Goal: Find specific page/section

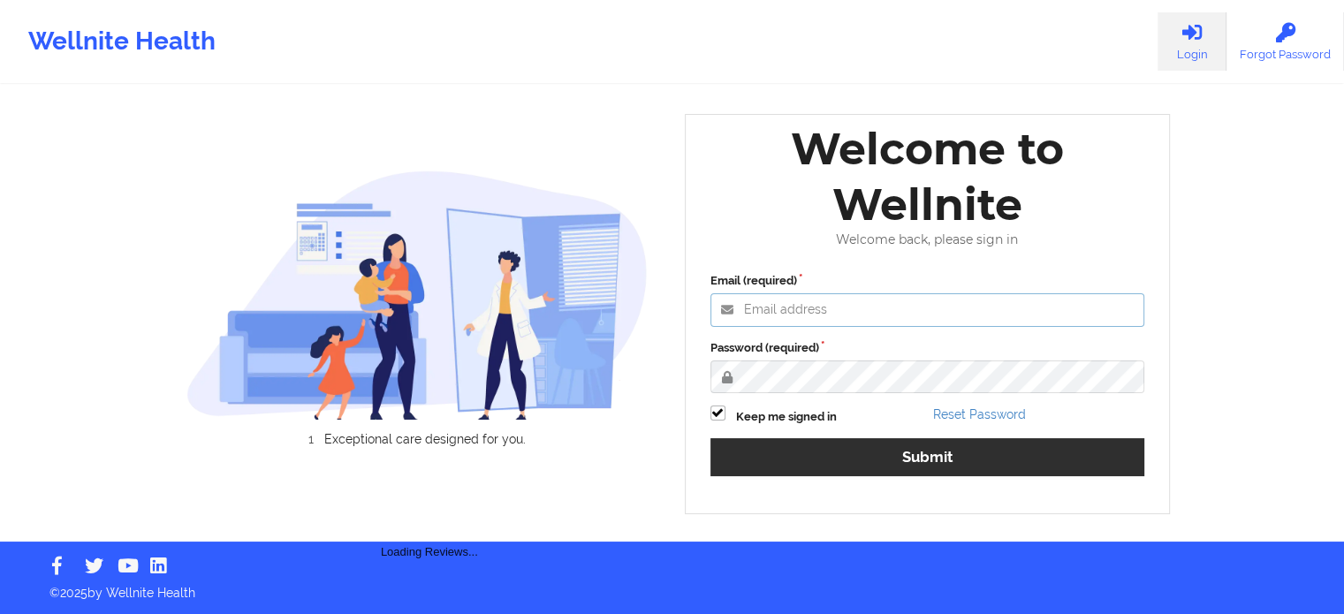
type input "[PERSON_NAME][EMAIL_ADDRESS][PERSON_NAME][DOMAIN_NAME]"
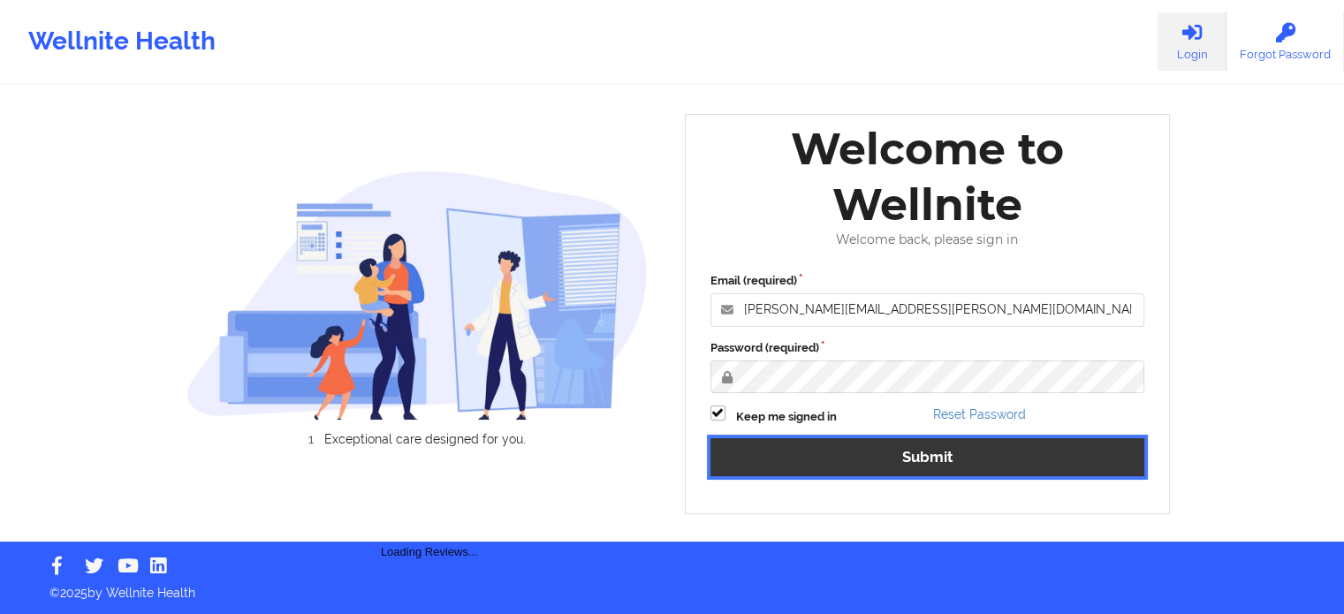
click at [807, 449] on button "Submit" at bounding box center [927, 457] width 435 height 38
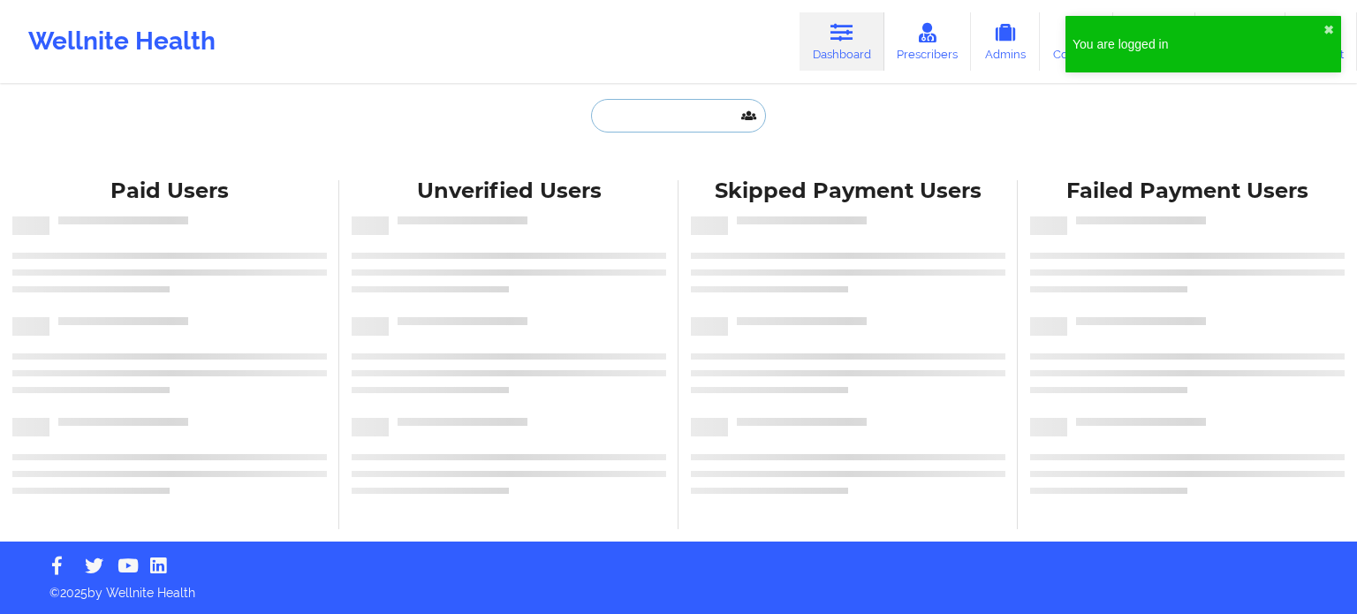
click at [668, 119] on input "text" at bounding box center [678, 116] width 175 height 34
paste input "[PHONE_NUMBER]"
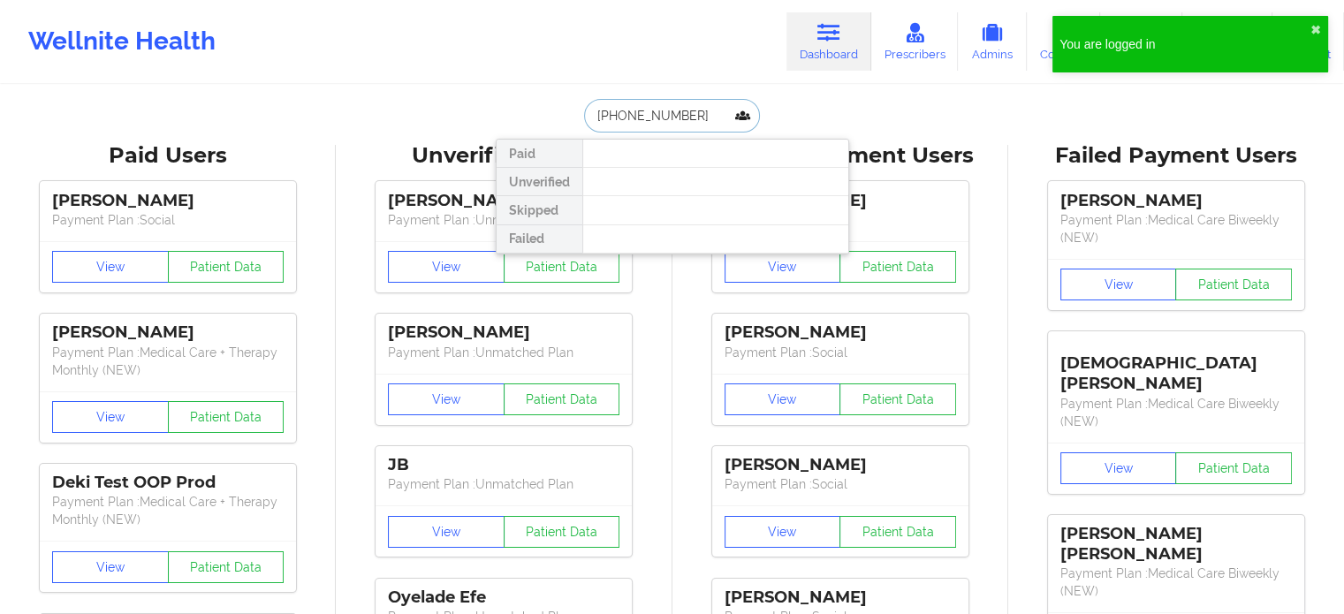
click at [652, 117] on input "[PHONE_NUMBER]" at bounding box center [671, 116] width 175 height 34
click at [645, 116] on input "[PHONE_NUMBER]" at bounding box center [671, 116] width 175 height 34
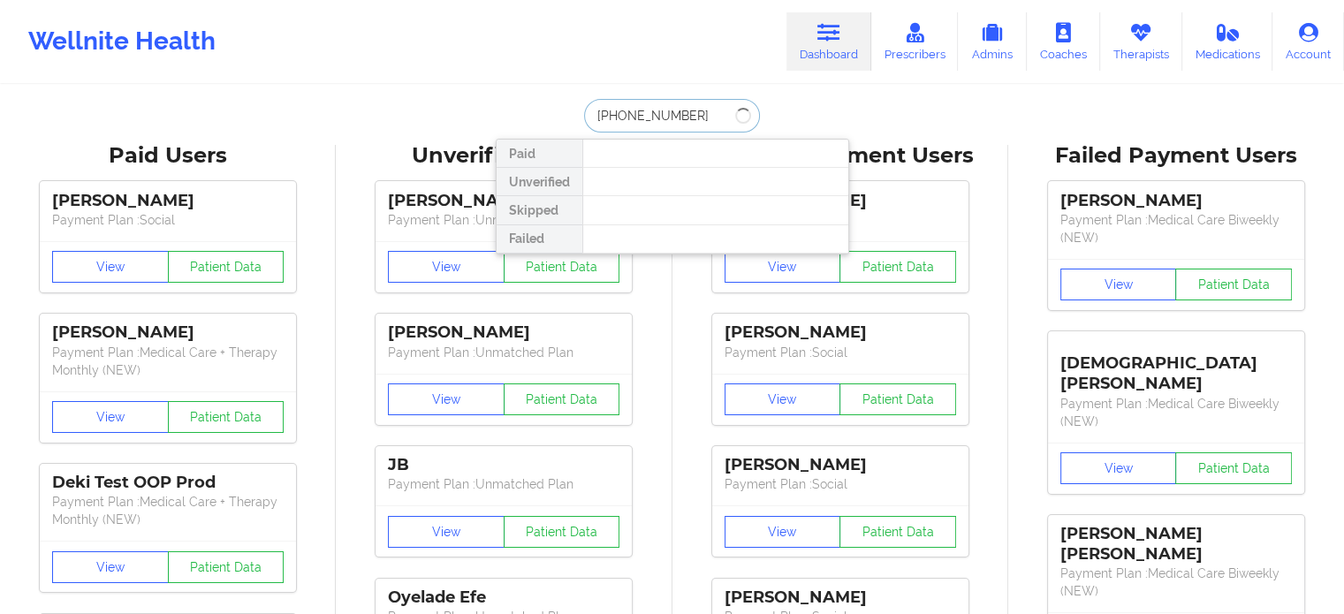
click at [618, 118] on input "[PHONE_NUMBER]" at bounding box center [671, 116] width 175 height 34
click at [623, 116] on input "[PHONE_NUMBER]" at bounding box center [671, 116] width 175 height 34
drag, startPoint x: 675, startPoint y: 119, endPoint x: 539, endPoint y: 120, distance: 136.1
click at [541, 121] on div "[PHONE_NUMBER] Paid Unverified Skipped Failed" at bounding box center [672, 116] width 353 height 34
type input "[PERSON_NAME] n"
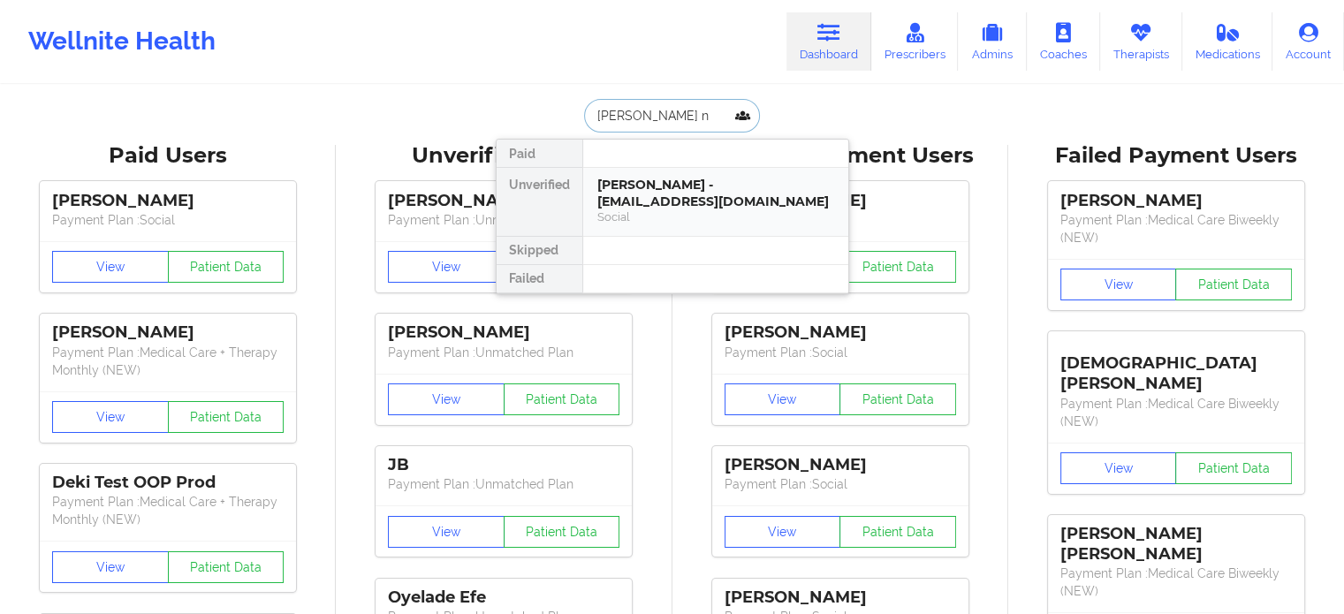
click at [710, 192] on div "[PERSON_NAME] - [EMAIL_ADDRESS][DOMAIN_NAME]" at bounding box center [715, 193] width 237 height 33
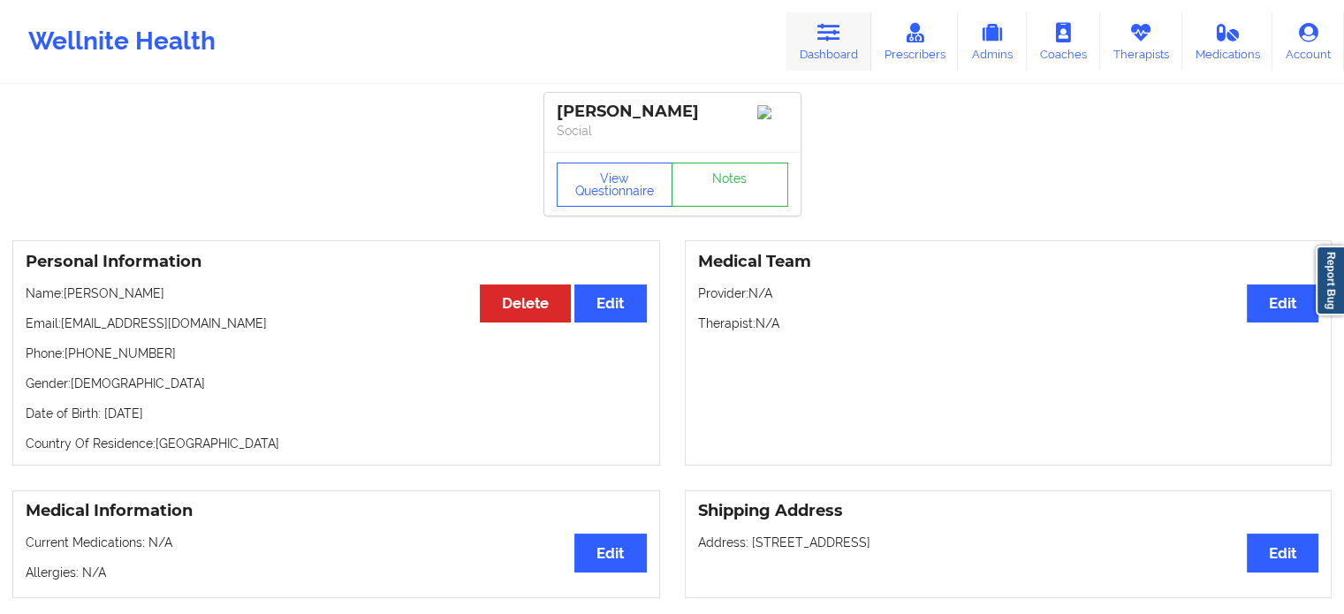
click at [821, 42] on link "Dashboard" at bounding box center [828, 41] width 85 height 58
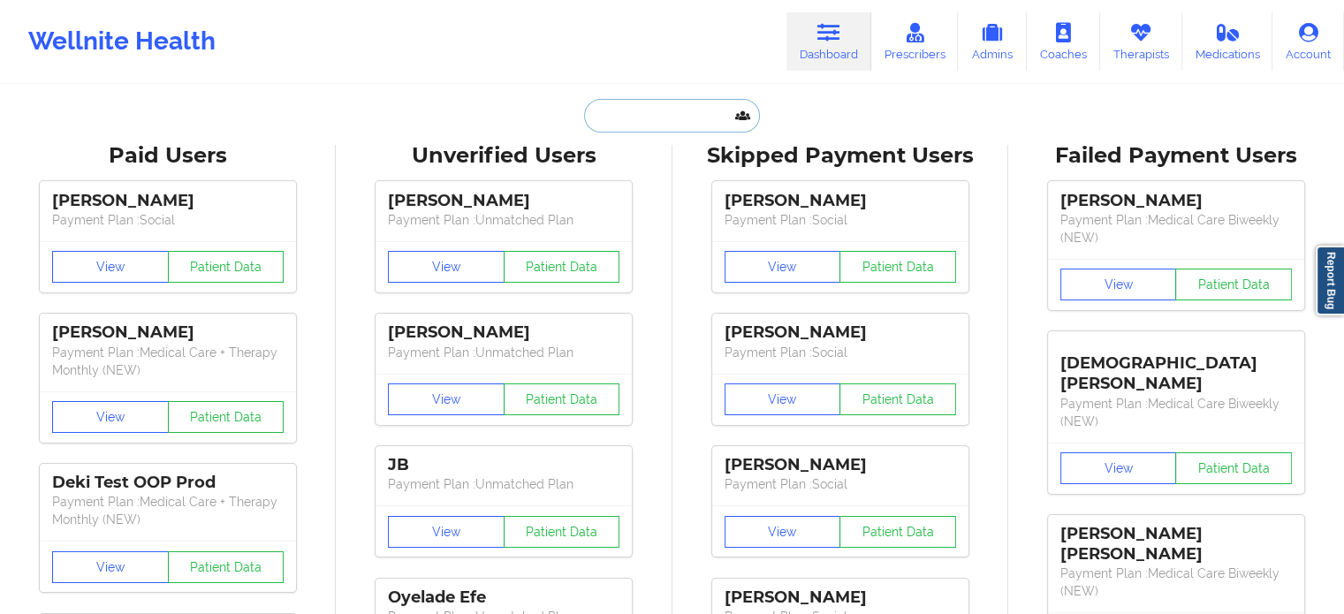
click at [617, 114] on input "text" at bounding box center [671, 116] width 175 height 34
paste input "[EMAIL_ADDRESS][DOMAIN_NAME]"
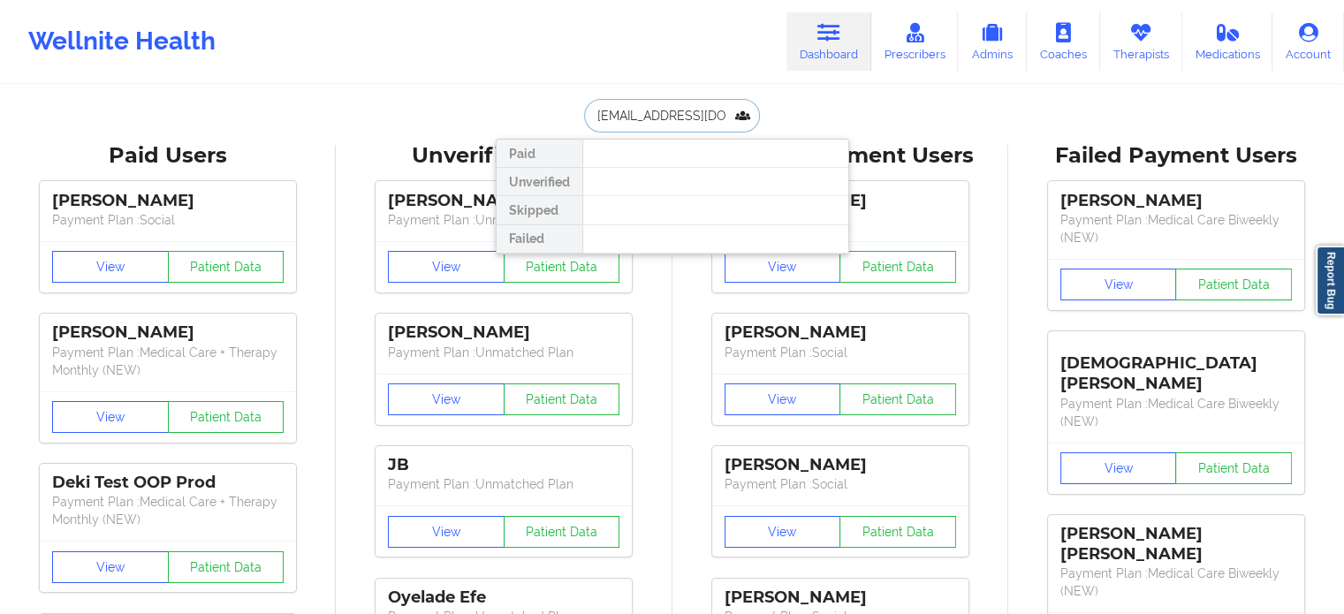
drag, startPoint x: 719, startPoint y: 109, endPoint x: 481, endPoint y: 140, distance: 240.7
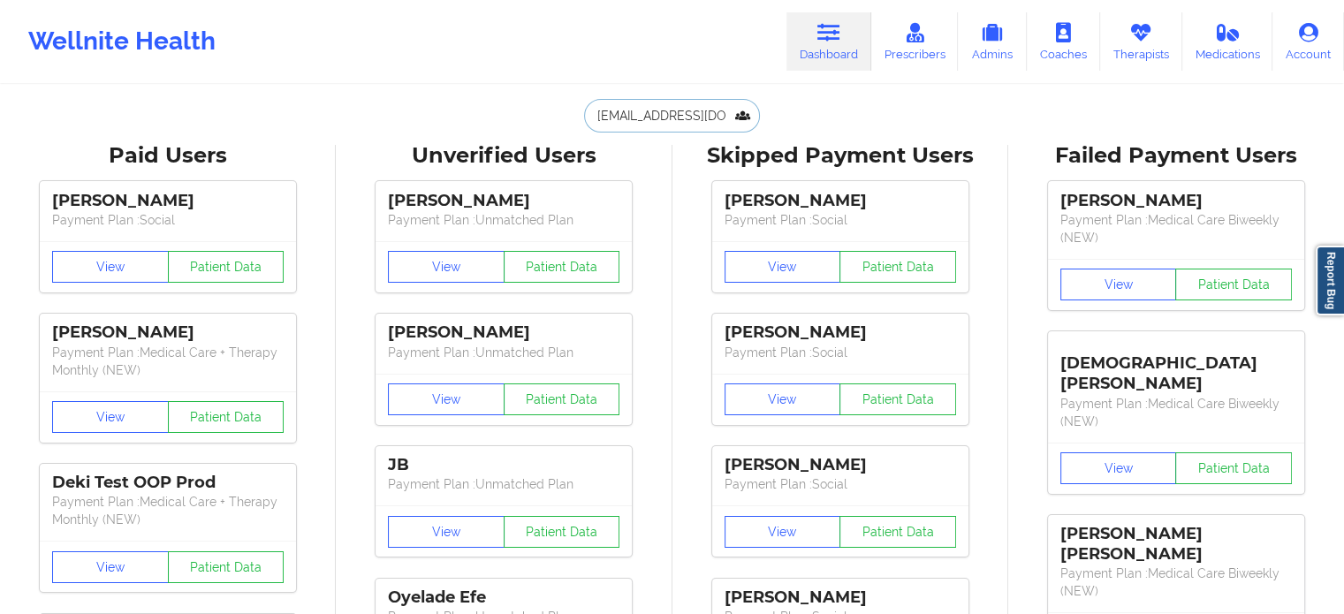
click at [595, 119] on input "[EMAIL_ADDRESS][DOMAIN_NAME]" at bounding box center [671, 116] width 175 height 34
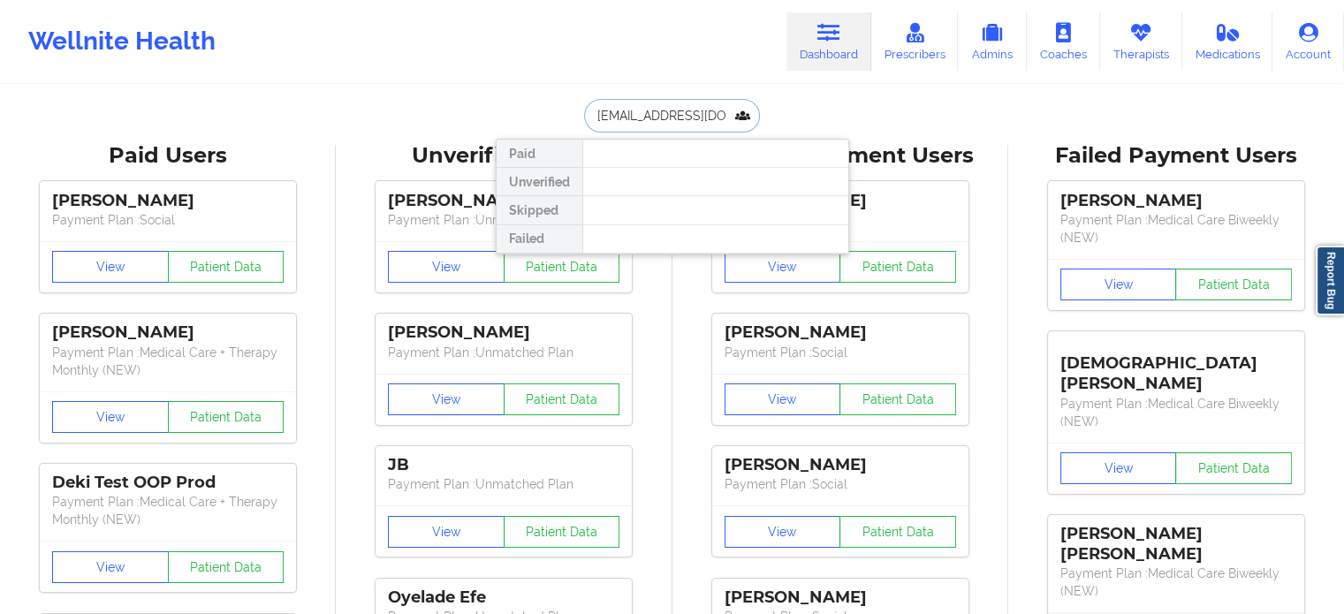
click at [595, 119] on input "[EMAIL_ADDRESS][DOMAIN_NAME]" at bounding box center [671, 116] width 175 height 34
paste input "[EMAIL_ADDRESS][DOMAIN_NAME]"
type input "[EMAIL_ADDRESS][DOMAIN_NAME]"
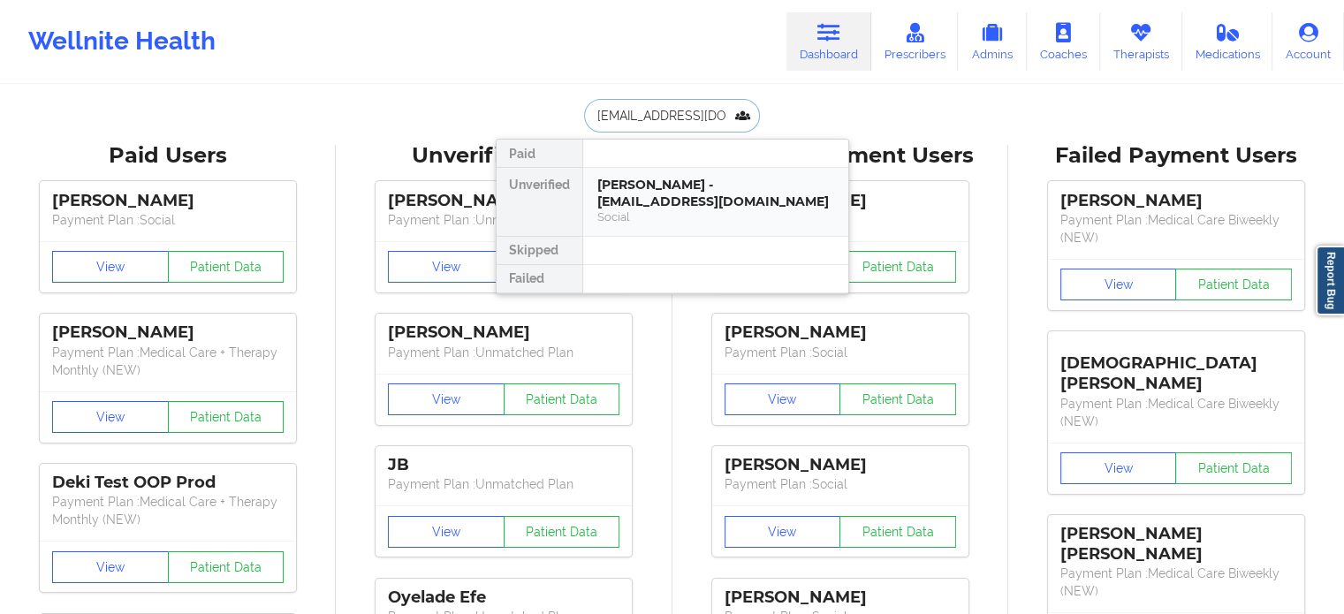
click at [664, 183] on div "[PERSON_NAME] - [EMAIL_ADDRESS][DOMAIN_NAME]" at bounding box center [715, 193] width 237 height 33
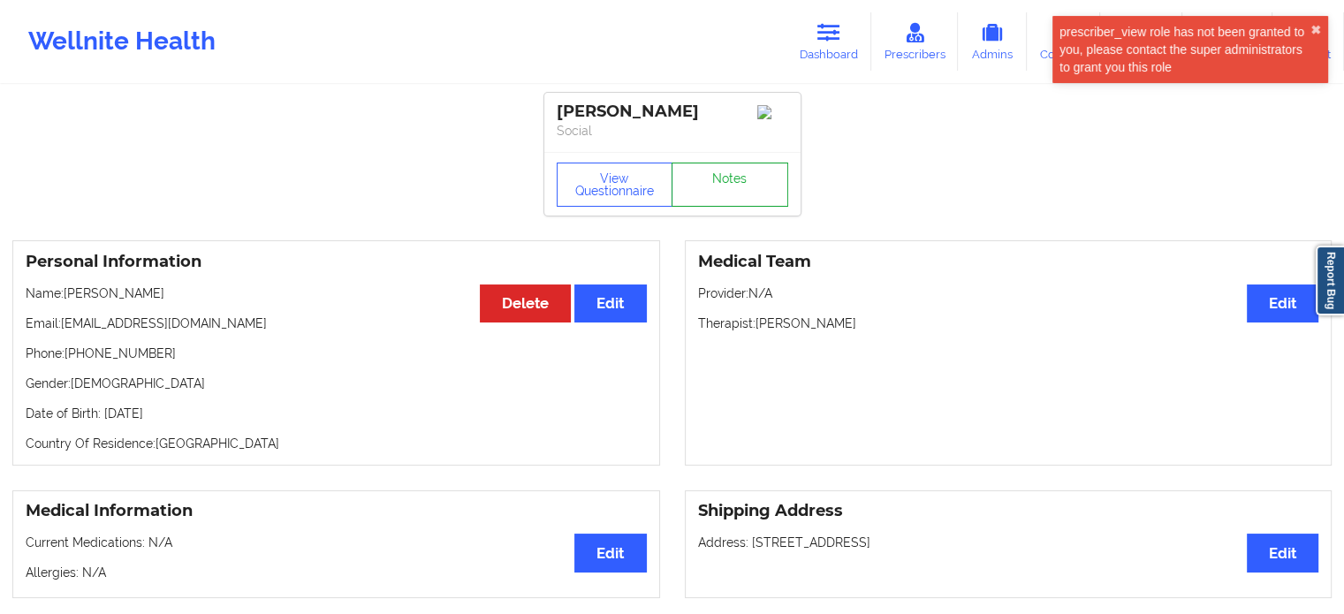
click at [700, 179] on link "Notes" at bounding box center [729, 185] width 117 height 44
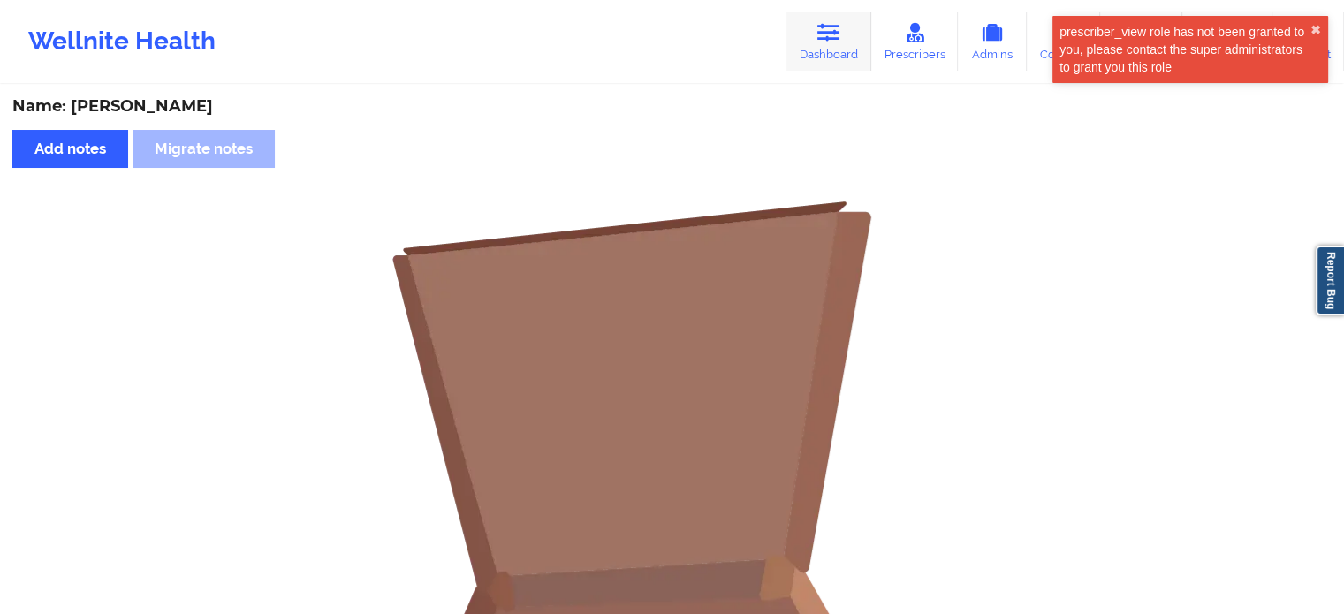
click at [828, 30] on icon at bounding box center [828, 32] width 23 height 19
